Goal: Navigation & Orientation: Find specific page/section

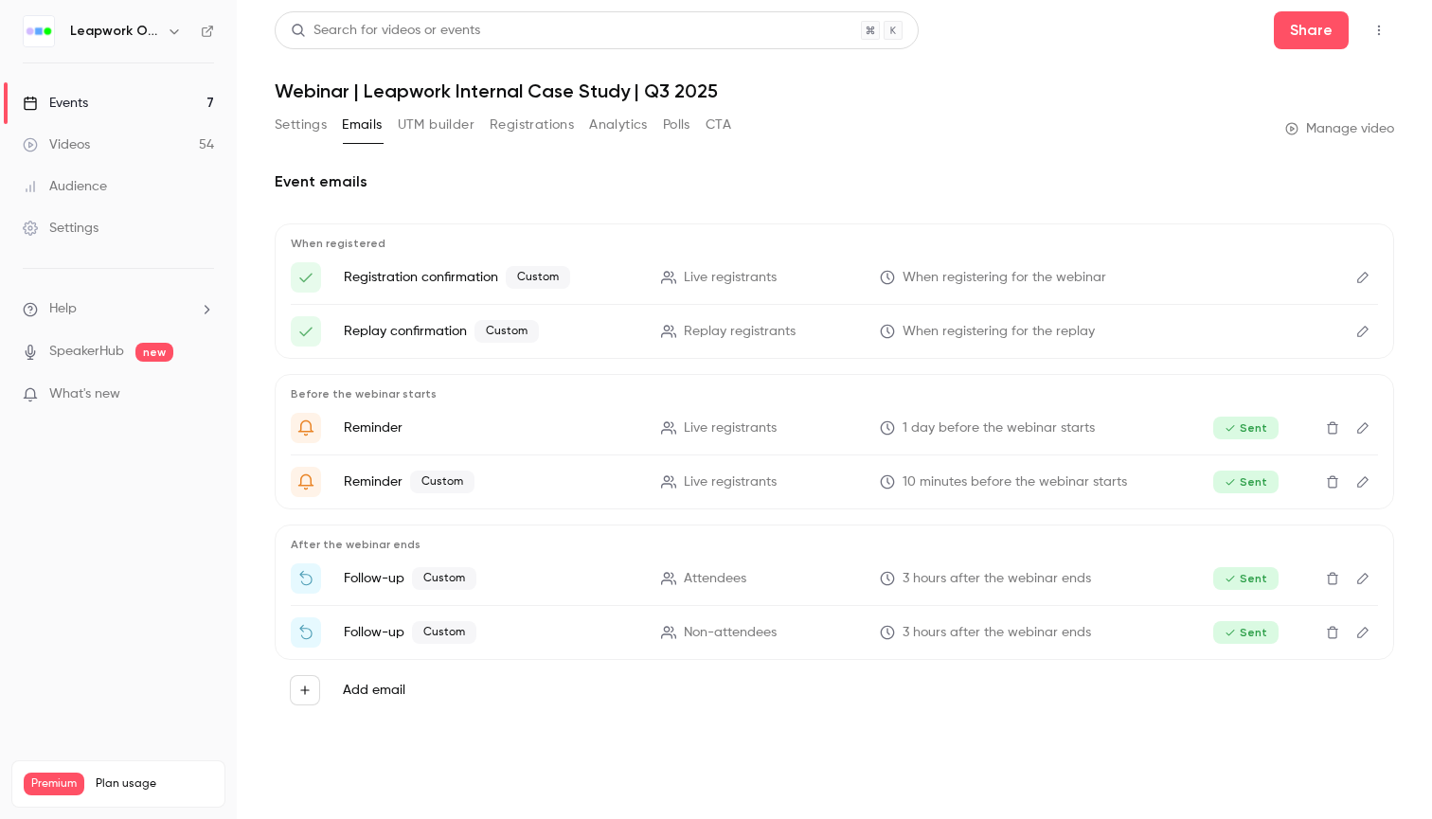
click at [136, 110] on link "Events 7" at bounding box center [118, 103] width 237 height 42
